Goal: Transaction & Acquisition: Purchase product/service

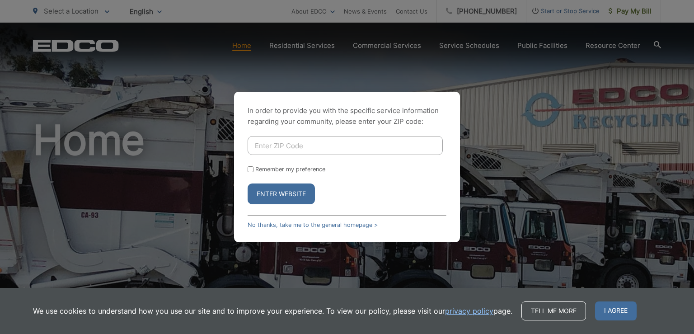
click at [295, 142] on input "Enter ZIP Code" at bounding box center [345, 145] width 195 height 19
type input "92078"
click at [250, 169] on input "Remember my preference" at bounding box center [251, 169] width 6 height 6
checkbox input "true"
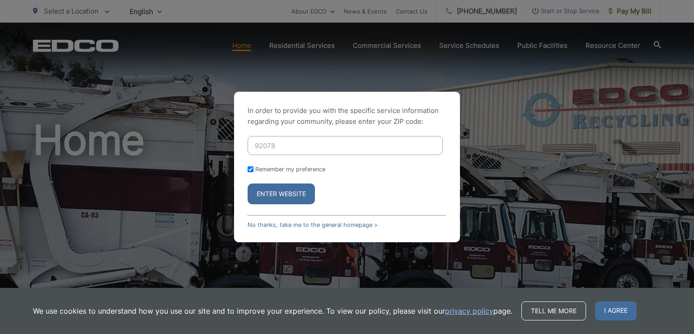
click at [280, 199] on button "Enter Website" at bounding box center [281, 193] width 67 height 21
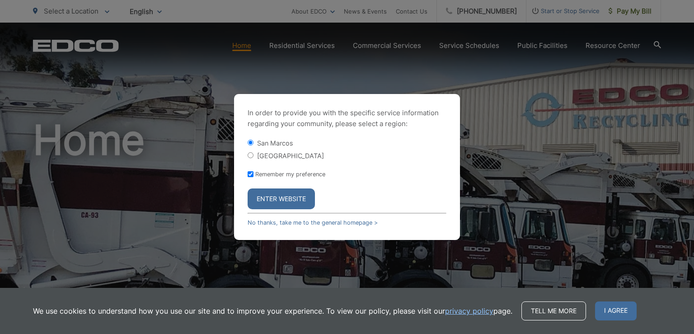
click at [287, 201] on button "Enter Website" at bounding box center [281, 198] width 67 height 21
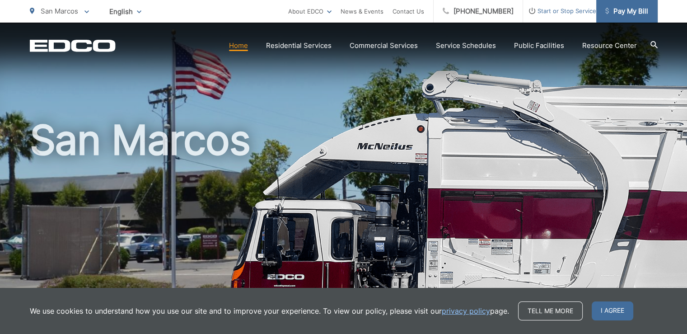
click at [625, 11] on span "Pay My Bill" at bounding box center [626, 11] width 43 height 11
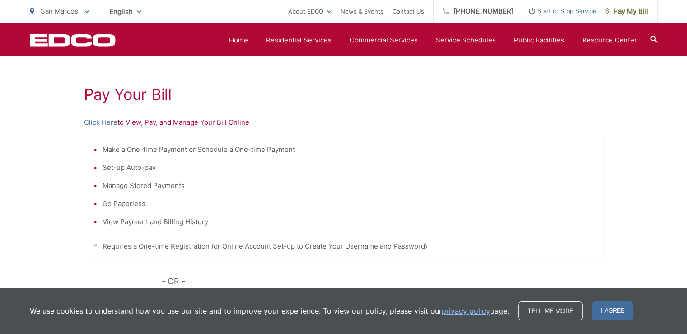
scroll to position [136, 0]
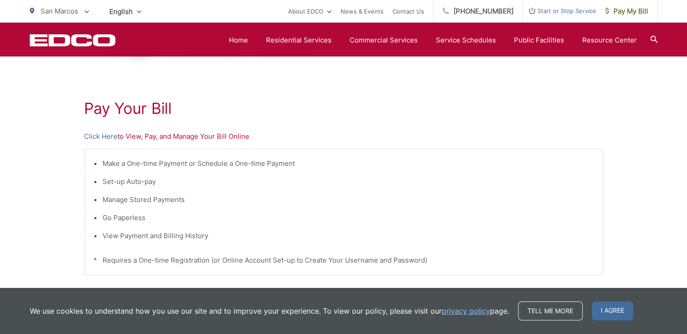
click at [149, 136] on p "Click Here to View, Pay, and Manage Your Bill Online" at bounding box center [343, 136] width 519 height 11
click at [139, 136] on p "Click Here to View, Pay, and Manage Your Bill Online" at bounding box center [343, 136] width 519 height 11
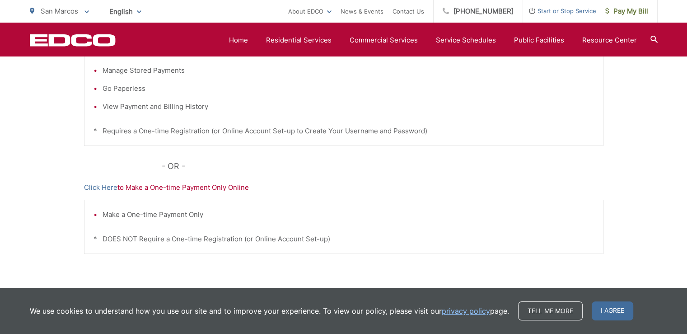
scroll to position [90, 0]
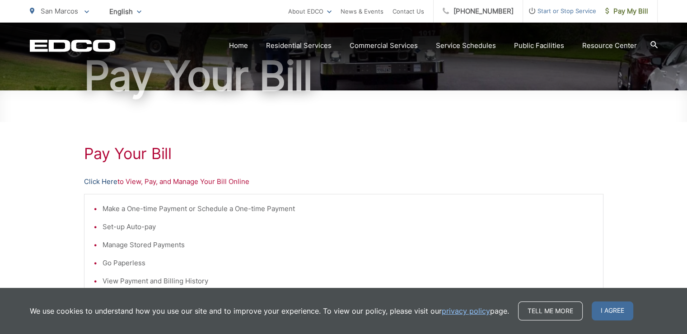
click at [114, 183] on link "Click Here" at bounding box center [100, 181] width 33 height 11
